Goal: Information Seeking & Learning: Find specific fact

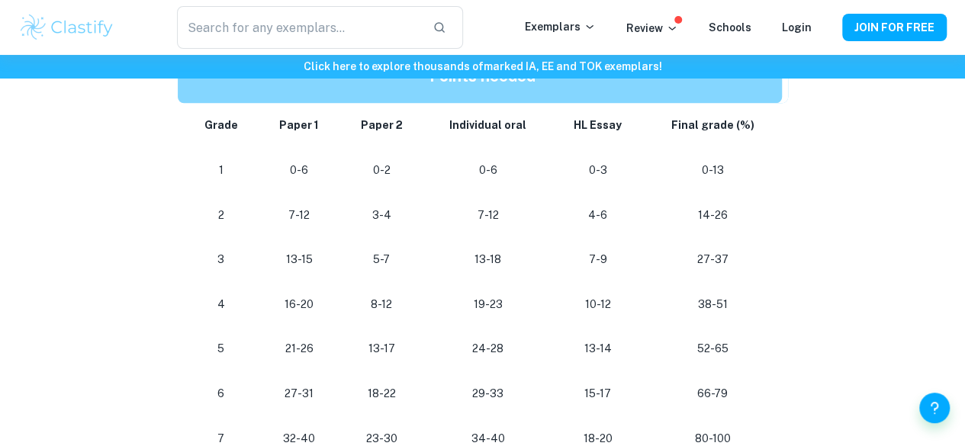
scroll to position [835, 0]
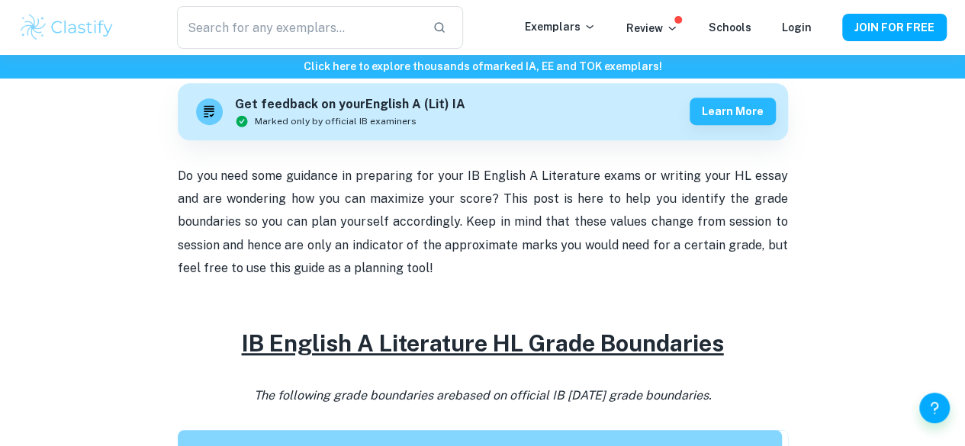
scroll to position [0, 0]
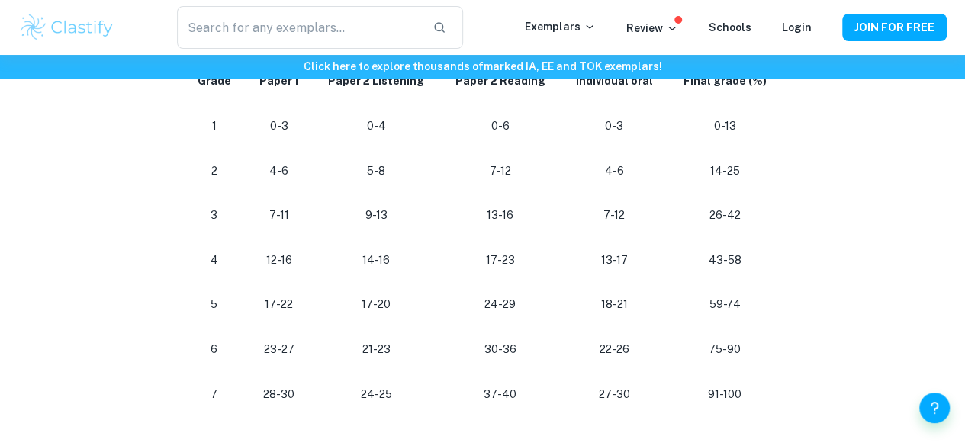
scroll to position [918, 0]
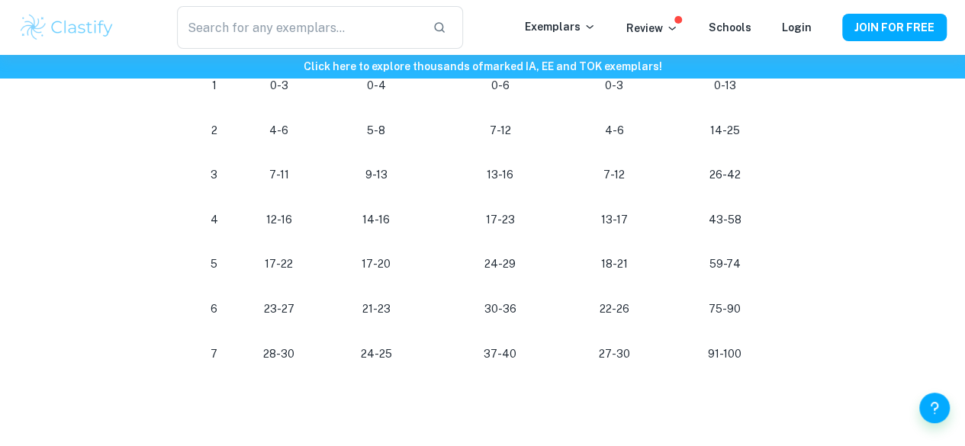
click at [215, 223] on p "4" at bounding box center [214, 220] width 37 height 21
click at [735, 223] on p "43-58" at bounding box center [724, 220] width 89 height 21
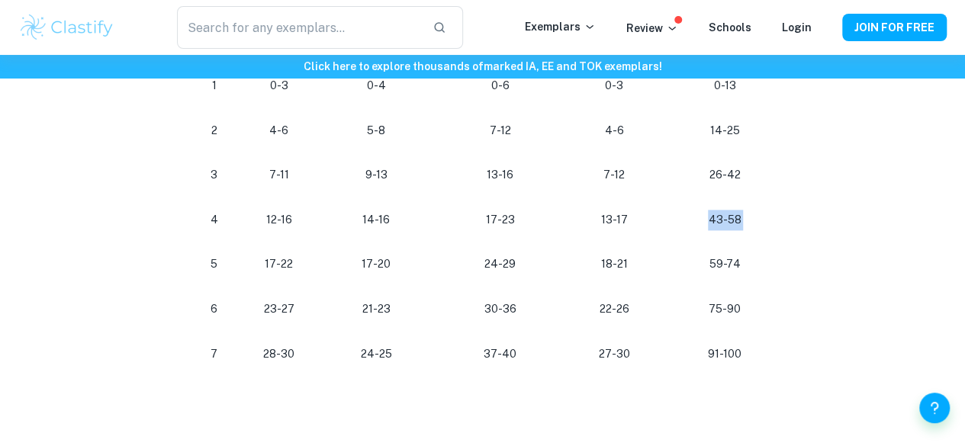
click at [735, 223] on p "43-58" at bounding box center [724, 220] width 89 height 21
click at [703, 226] on p "43-58" at bounding box center [724, 220] width 89 height 21
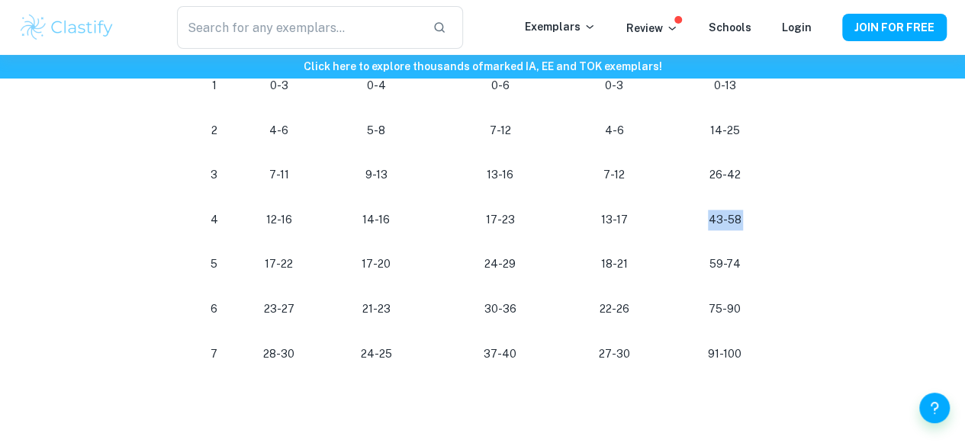
click at [703, 226] on p "43-58" at bounding box center [724, 220] width 89 height 21
click at [620, 239] on td "13-17" at bounding box center [614, 220] width 107 height 45
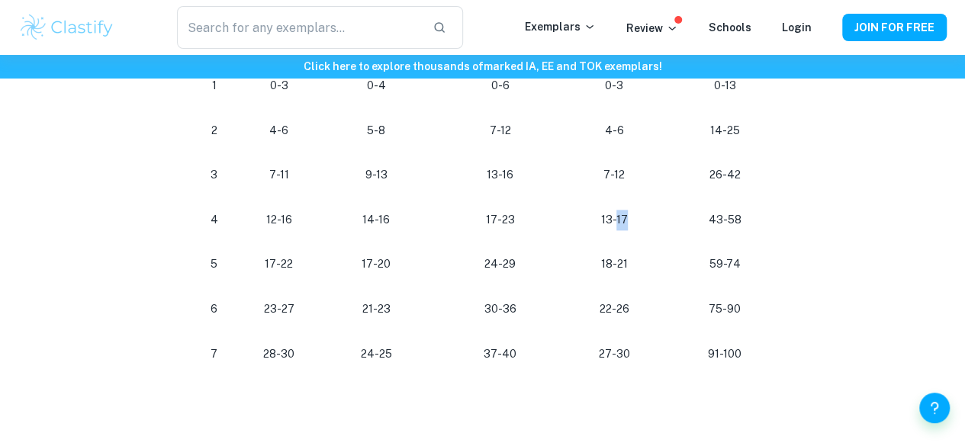
click at [620, 239] on td "13-17" at bounding box center [614, 220] width 107 height 45
click at [635, 262] on p "18-21" at bounding box center [614, 264] width 82 height 21
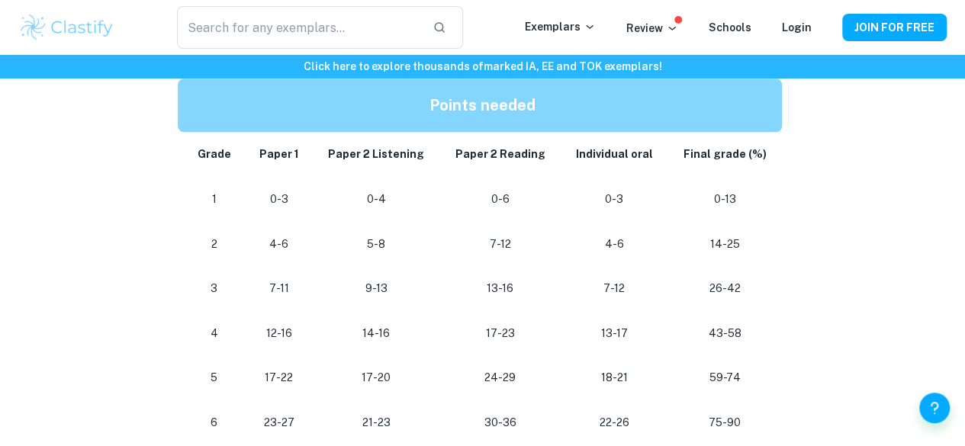
scroll to position [807, 0]
